Goal: Task Accomplishment & Management: Manage account settings

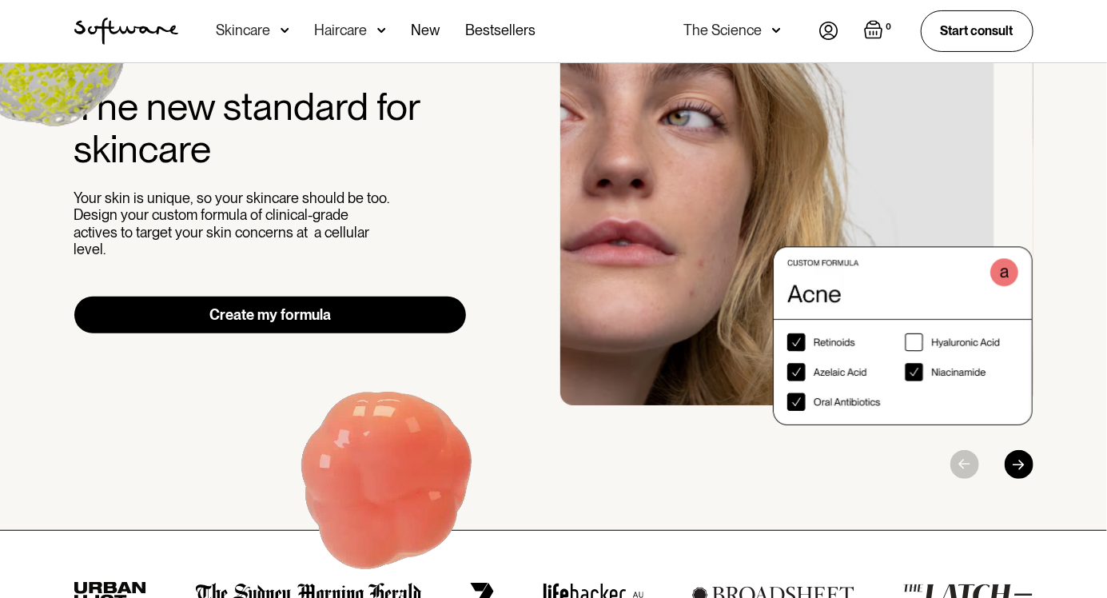
scroll to position [126, 0]
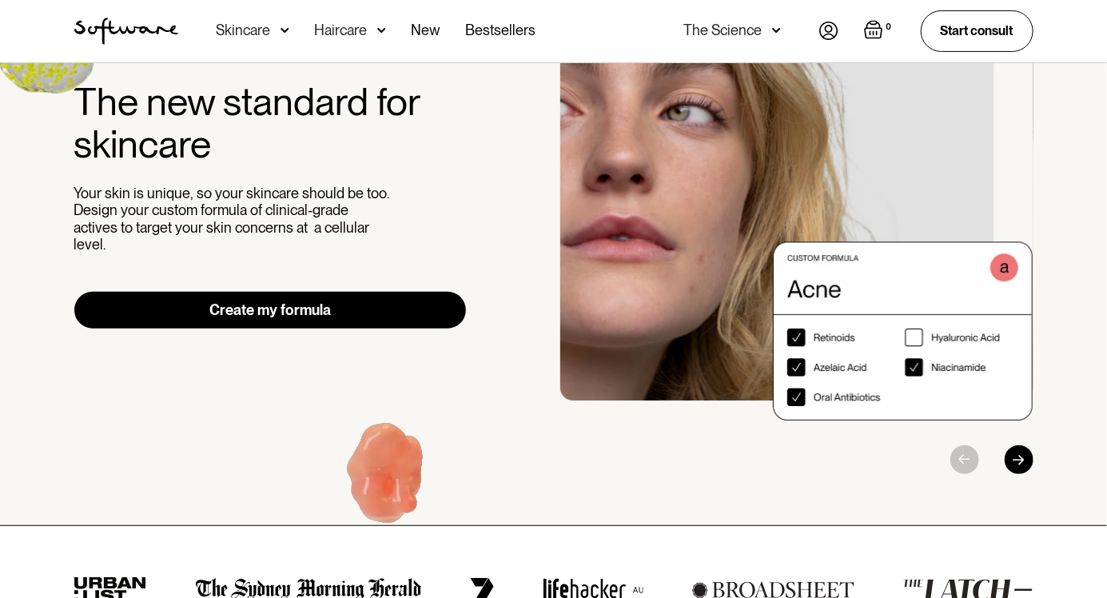
click at [906, 339] on img "1 / 3" at bounding box center [796, 205] width 473 height 432
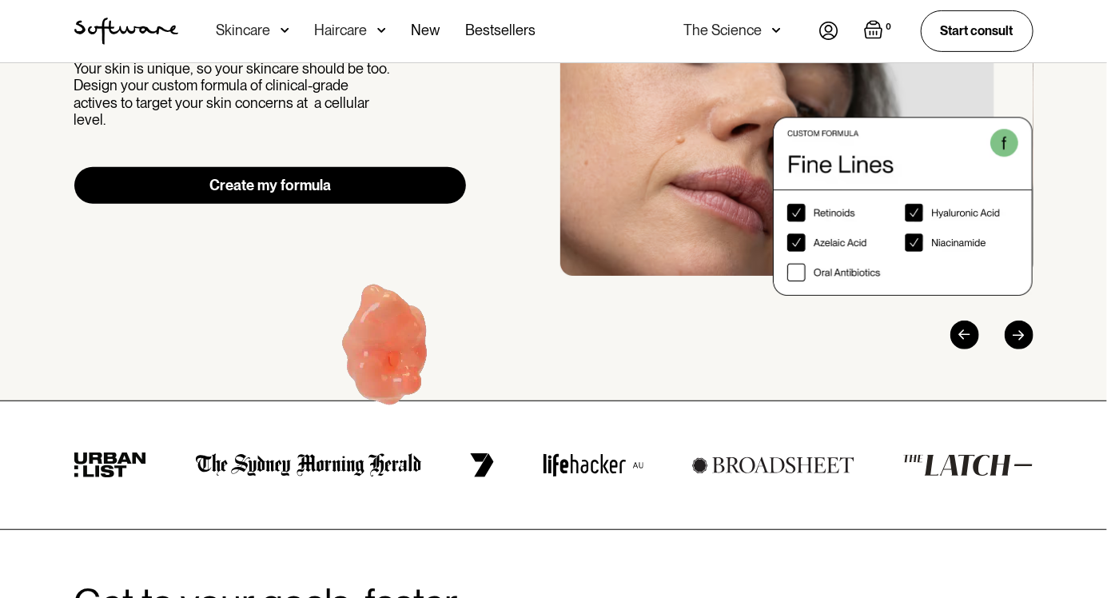
scroll to position [0, 0]
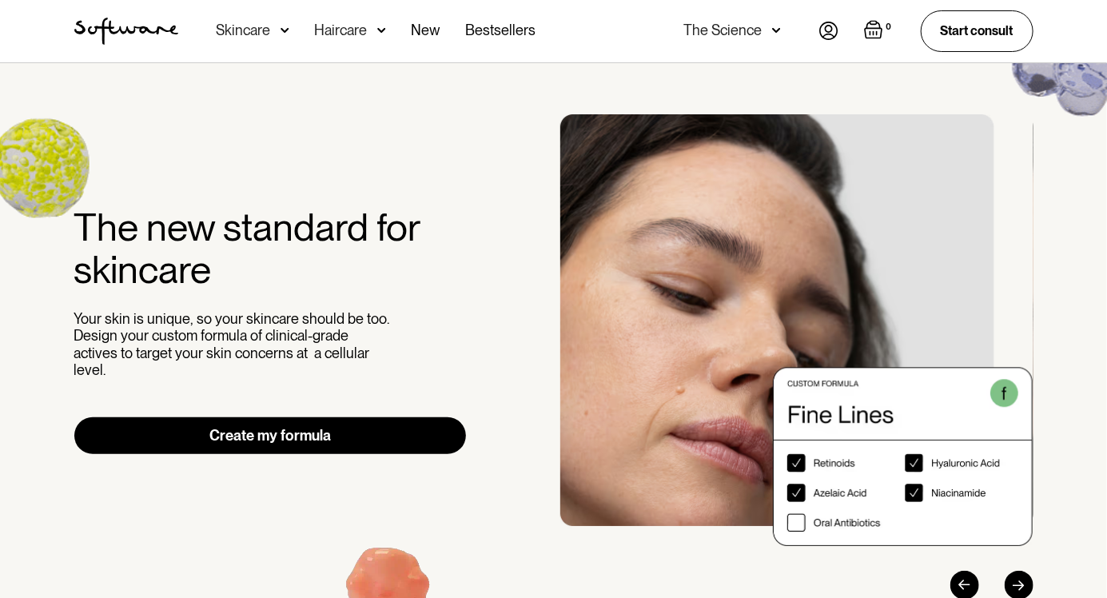
click at [816, 43] on nav "Acne Ageing Pigmentation Everyday care Hair Loss Learn Skincare Custom Formulas…" at bounding box center [498, 31] width 641 height 62
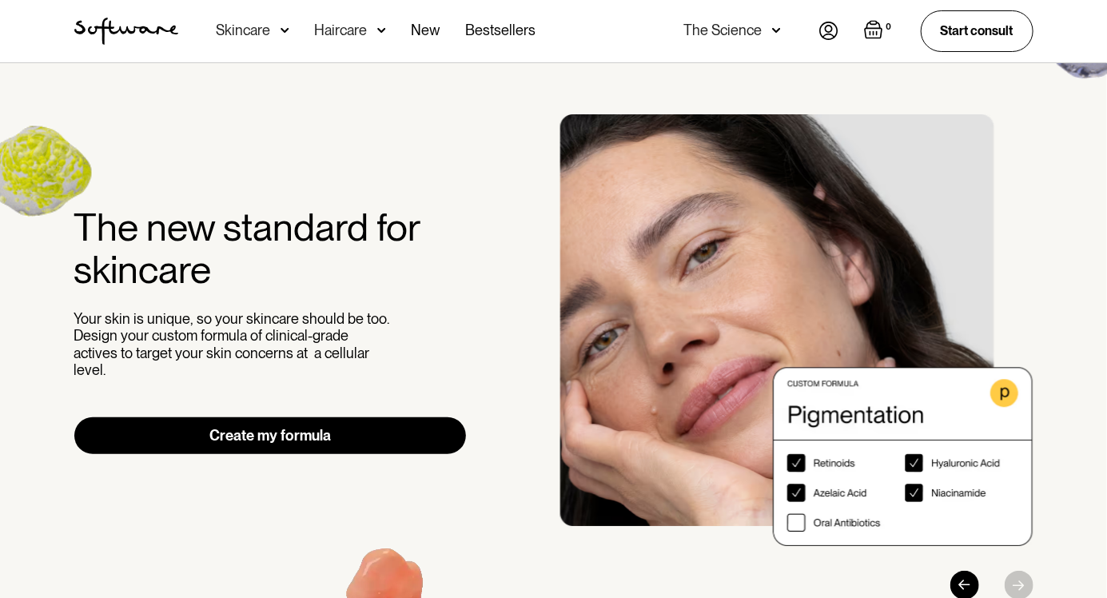
click at [821, 37] on img at bounding box center [828, 31] width 19 height 18
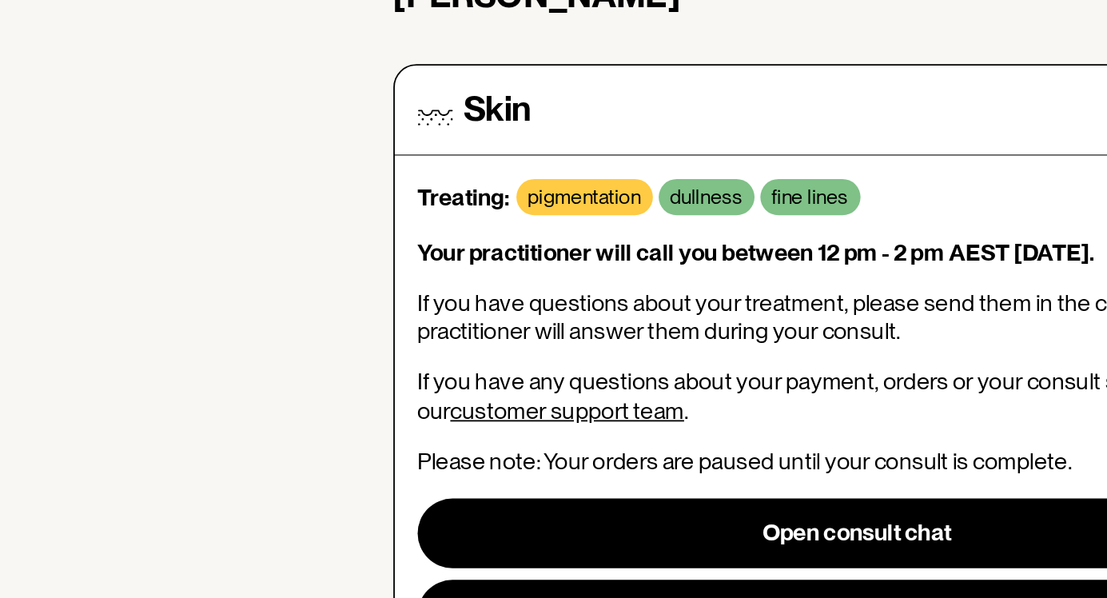
scroll to position [65, 0]
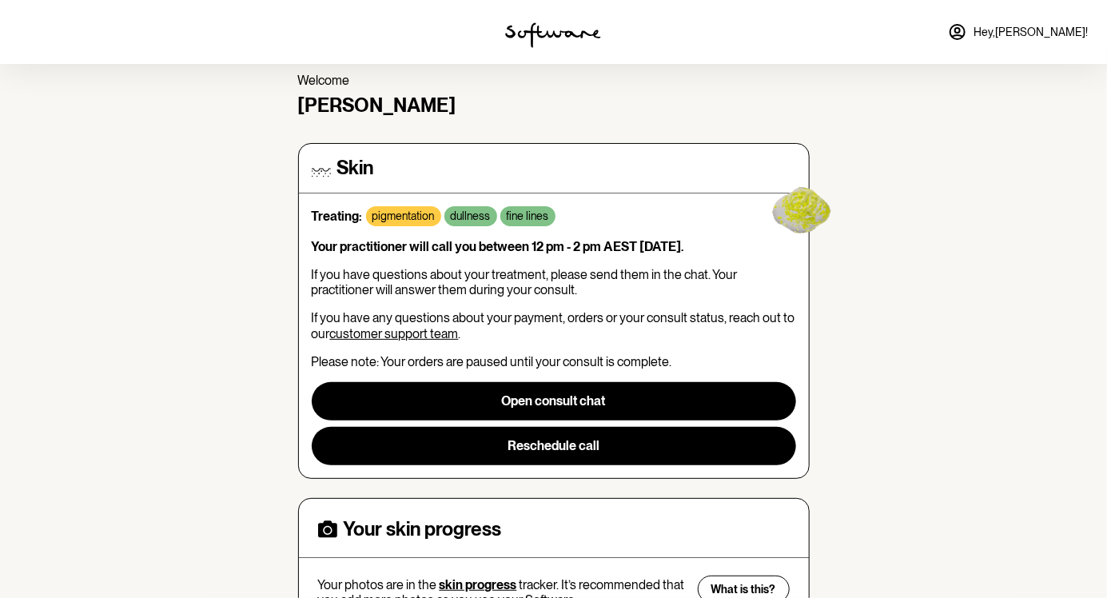
click at [84, 152] on div "home treatment support Welcome Dianne Skin Treating: pigmentation dullness fine…" at bounding box center [553, 472] width 1107 height 946
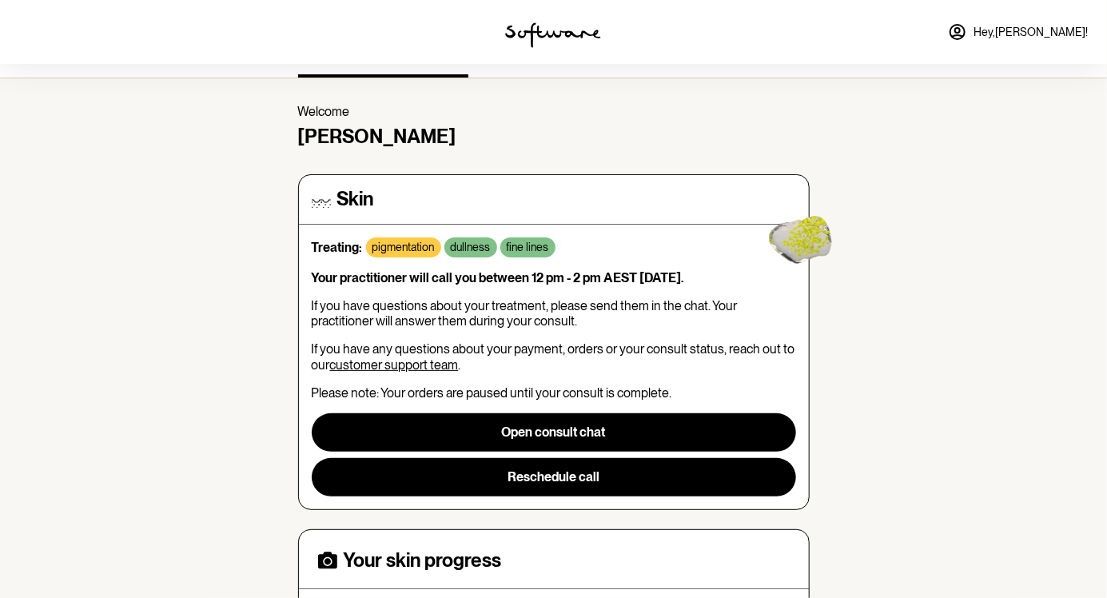
scroll to position [0, 0]
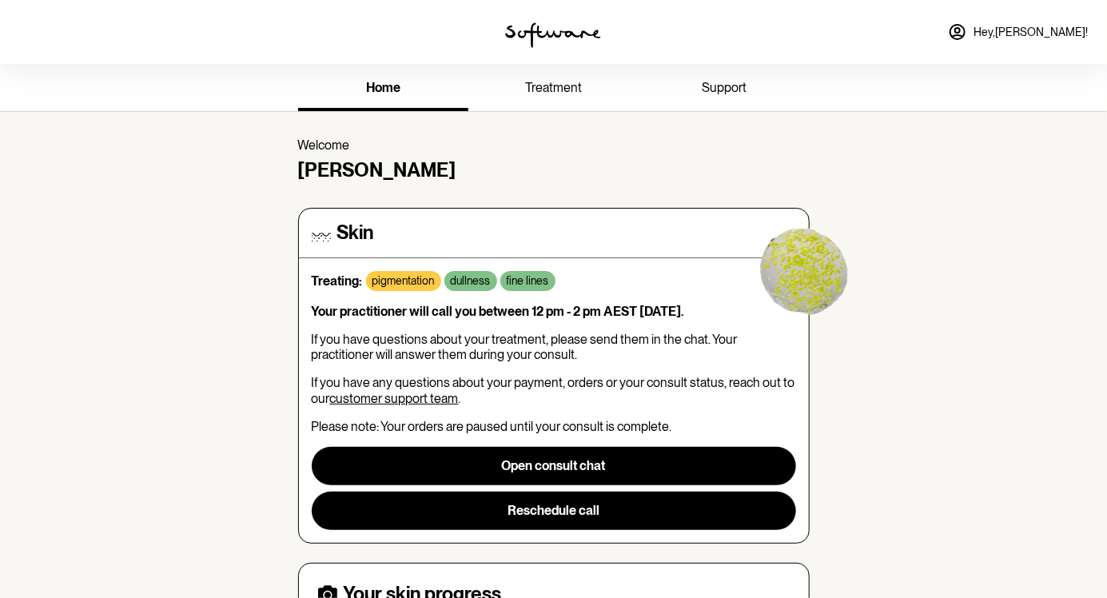
click at [1041, 30] on span "Hey, Dianne !" at bounding box center [1031, 33] width 114 height 14
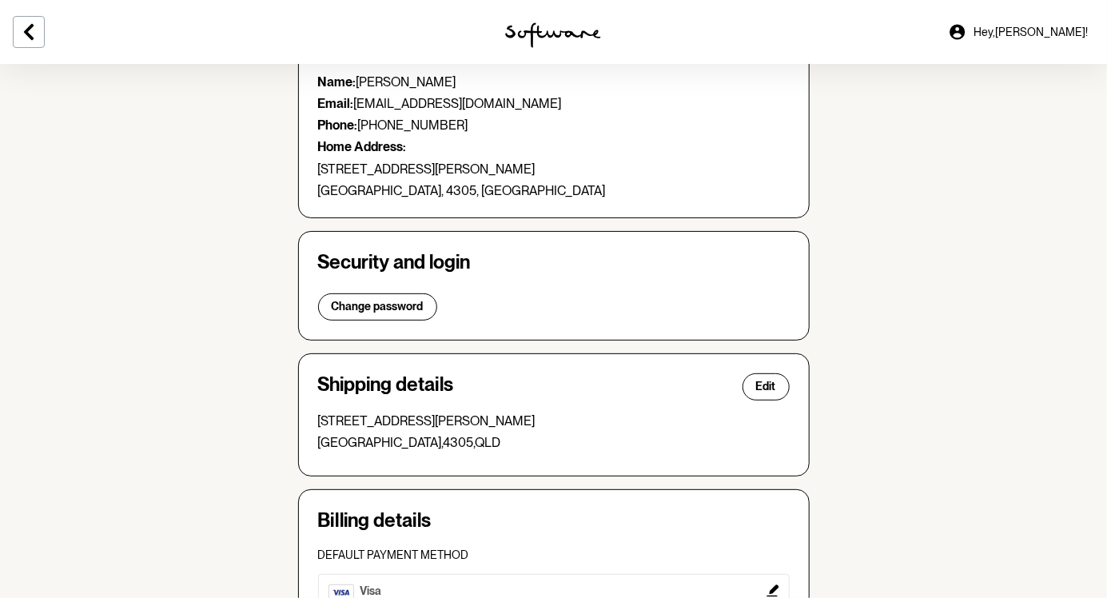
scroll to position [348, 0]
